Goal: Information Seeking & Learning: Check status

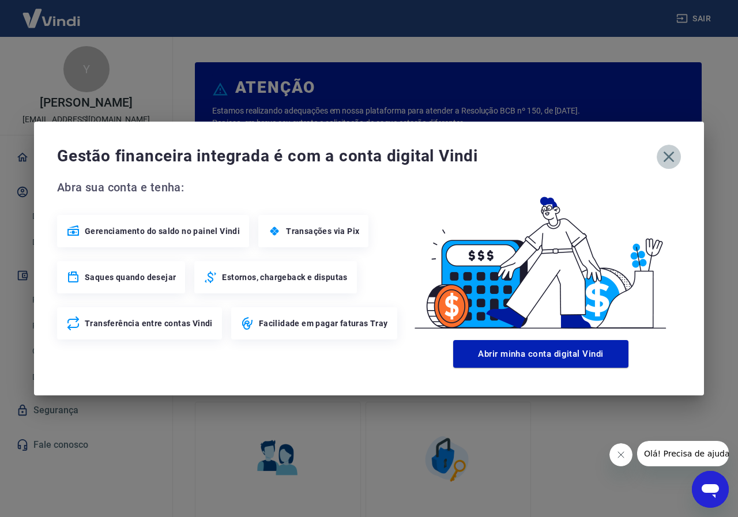
click at [666, 158] on icon "button" at bounding box center [668, 157] width 18 height 18
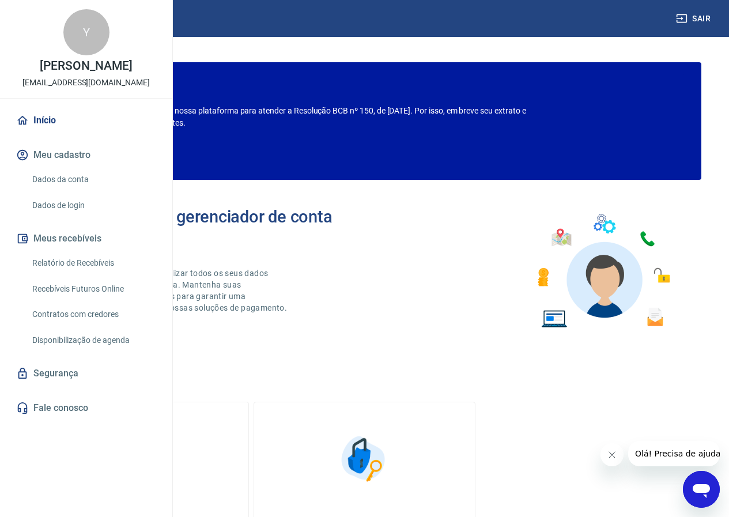
click at [86, 275] on link "Relatório de Recebíveis" at bounding box center [93, 263] width 131 height 24
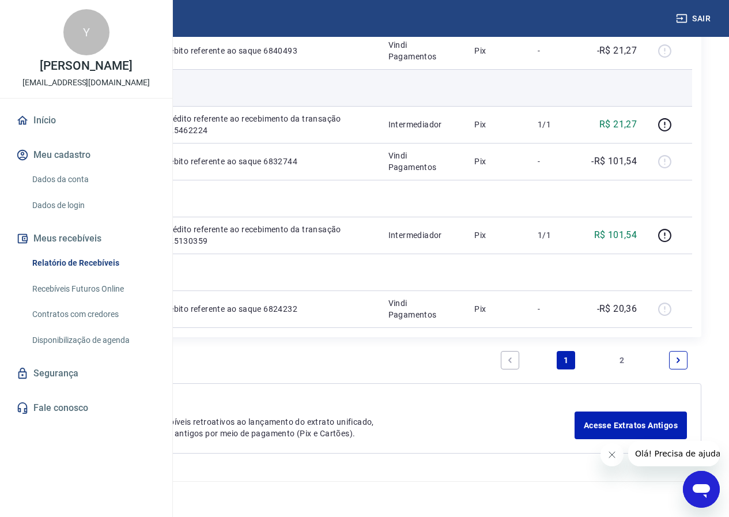
scroll to position [1296, 0]
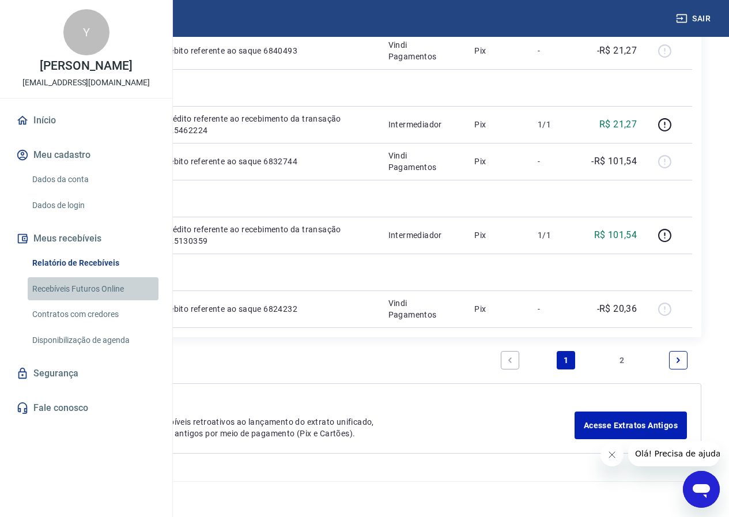
click at [93, 301] on link "Recebíveis Futuros Online" at bounding box center [93, 289] width 131 height 24
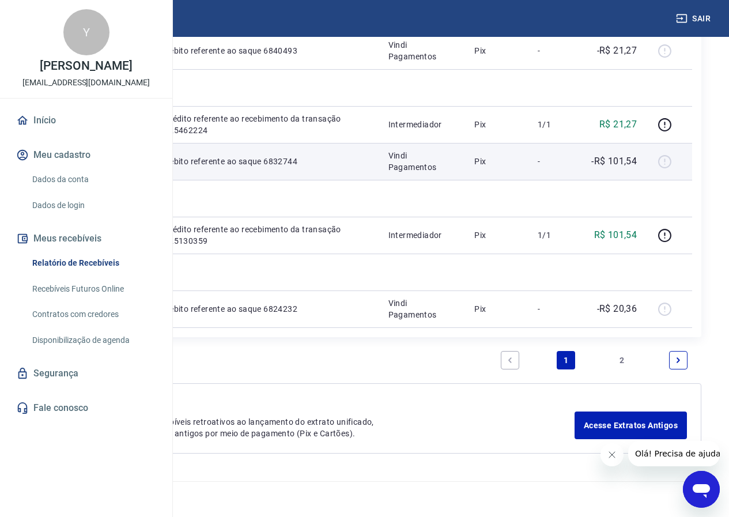
scroll to position [1123, 0]
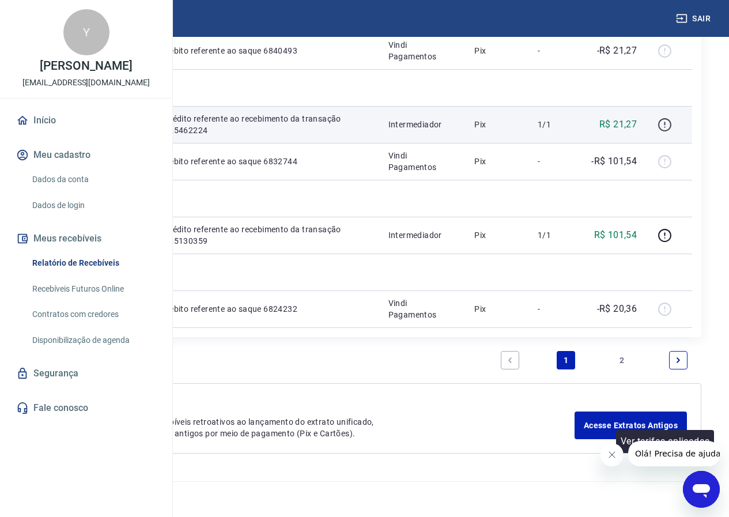
click at [664, 132] on icon "button" at bounding box center [665, 125] width 14 height 14
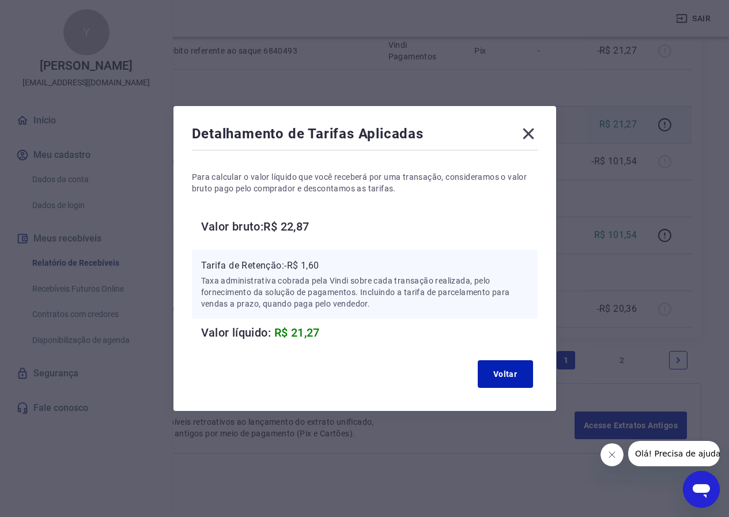
click at [527, 131] on icon at bounding box center [528, 134] width 18 height 18
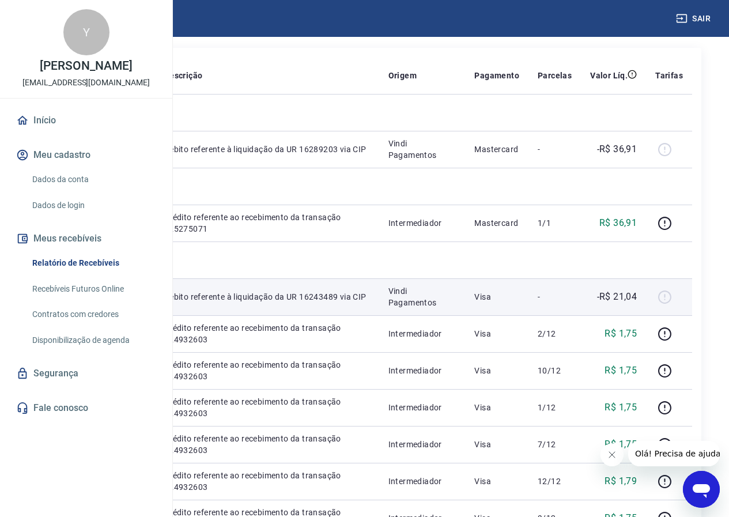
scroll to position [28, 0]
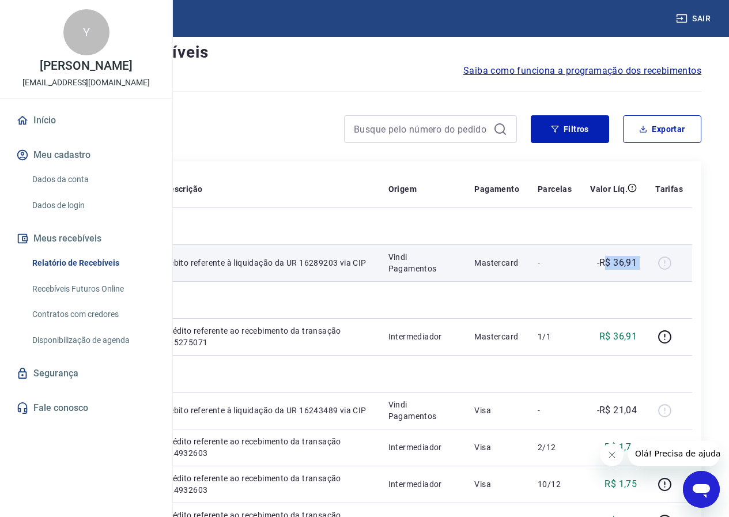
drag, startPoint x: 605, startPoint y: 273, endPoint x: 661, endPoint y: 274, distance: 56.5
click at [661, 274] on tr "20803574 Débito referente à liquidação da UR 16289203 via CIP Vindi Pagamentos …" at bounding box center [364, 262] width 655 height 37
drag, startPoint x: 333, startPoint y: 282, endPoint x: 401, endPoint y: 282, distance: 68.0
click at [401, 281] on tr "20803574 Débito referente à liquidação da UR 16289203 via CIP Vindi Pagamentos …" at bounding box center [364, 262] width 655 height 37
click at [667, 266] on div at bounding box center [669, 263] width 28 height 18
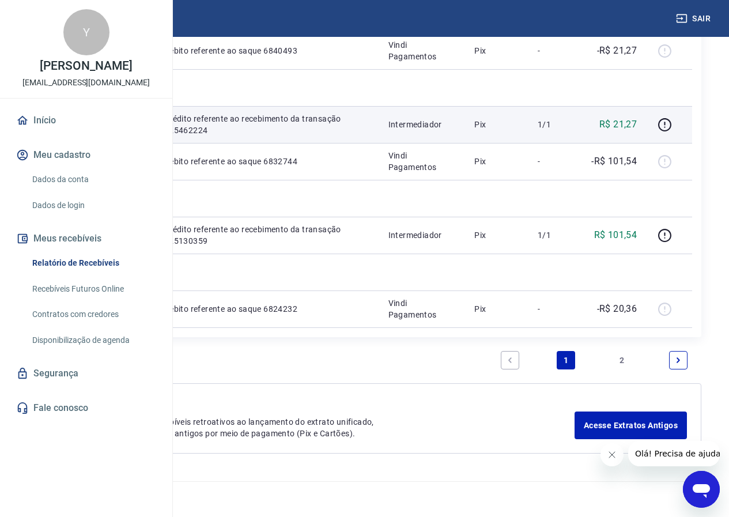
scroll to position [1296, 0]
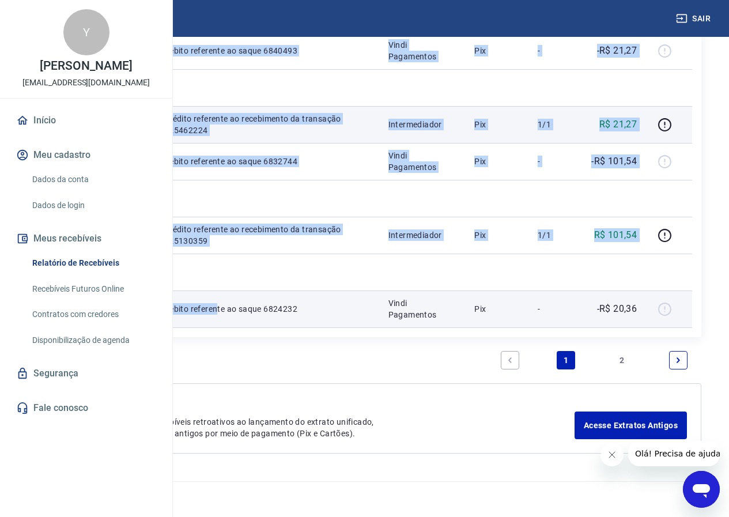
drag, startPoint x: 357, startPoint y: 299, endPoint x: 687, endPoint y: 303, distance: 329.2
click at [687, 303] on tr "6824232 Débito referente ao saque 6824232 Vindi Pagamentos Pix - -R$ 20,36" at bounding box center [364, 309] width 655 height 37
click at [652, 309] on td at bounding box center [669, 309] width 46 height 37
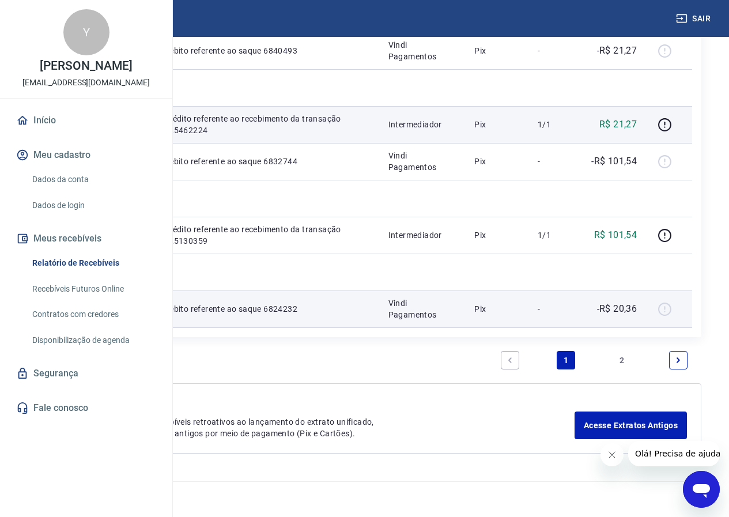
click at [625, 313] on td "-R$ 20,36" at bounding box center [613, 309] width 65 height 37
drag, startPoint x: 398, startPoint y: 311, endPoint x: 504, endPoint y: 307, distance: 106.7
click at [504, 307] on tr "6824232 Débito referente ao saque 6824232 Vindi Pagamentos Pix - -R$ 20,36" at bounding box center [364, 309] width 655 height 37
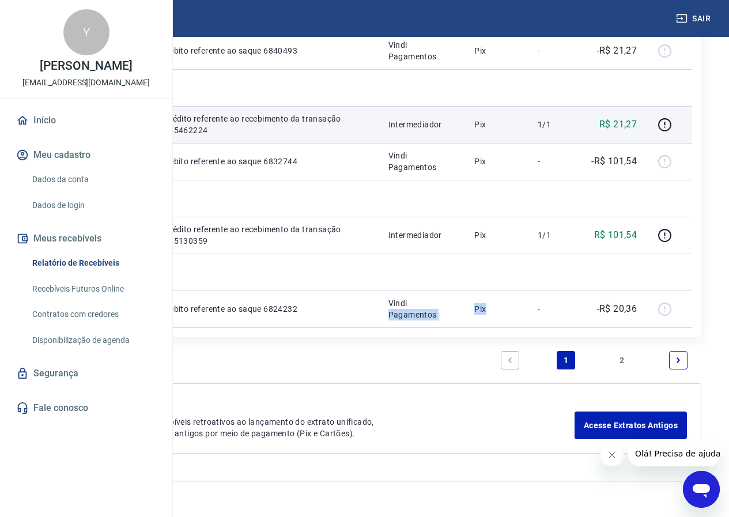
click at [72, 251] on button "Meus recebíveis" at bounding box center [86, 238] width 145 height 25
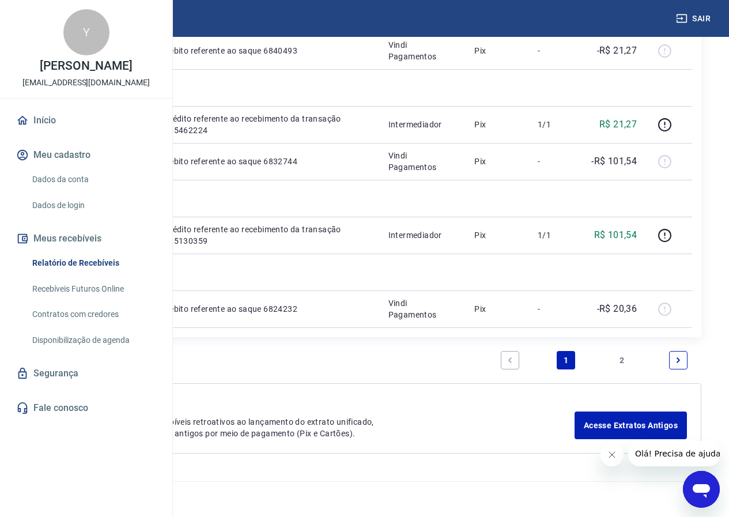
scroll to position [1296, 0]
